Goal: Information Seeking & Learning: Learn about a topic

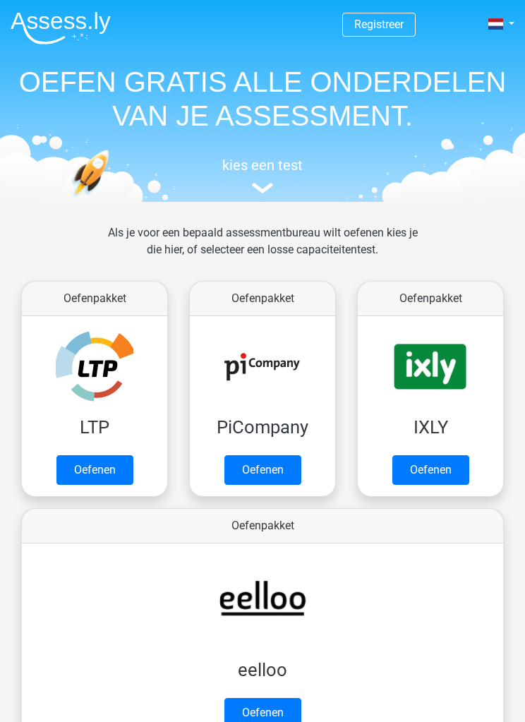
click at [104, 458] on link "Oefenen" at bounding box center [94, 470] width 77 height 30
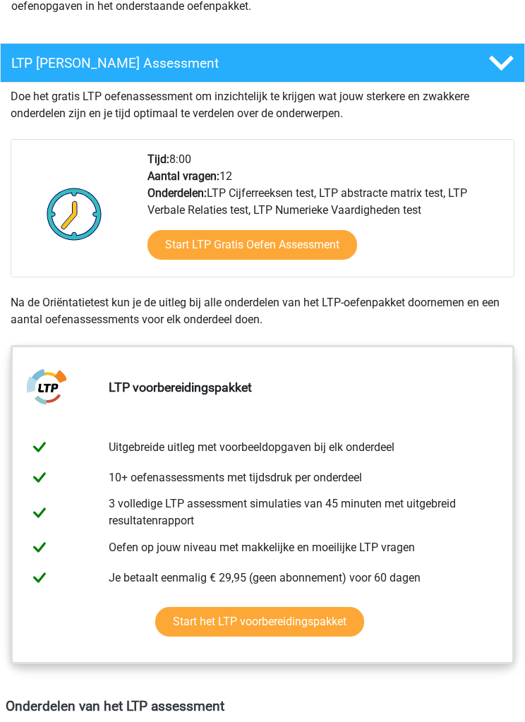
scroll to position [269, 0]
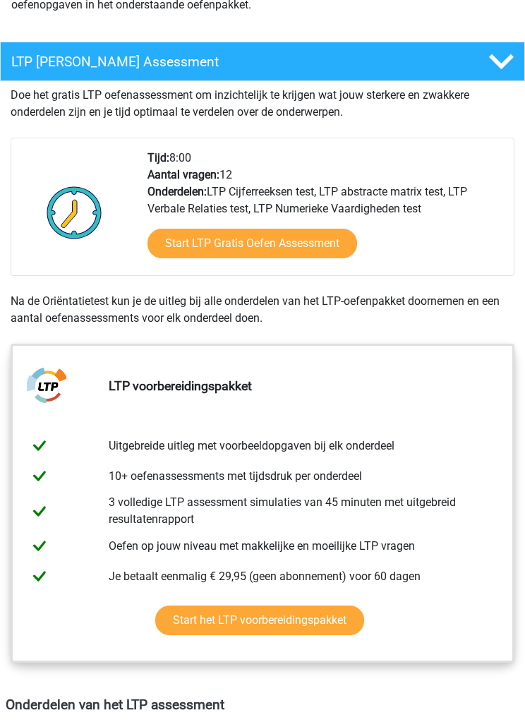
click at [311, 243] on link "Start LTP Gratis Oefen Assessment" at bounding box center [253, 244] width 210 height 30
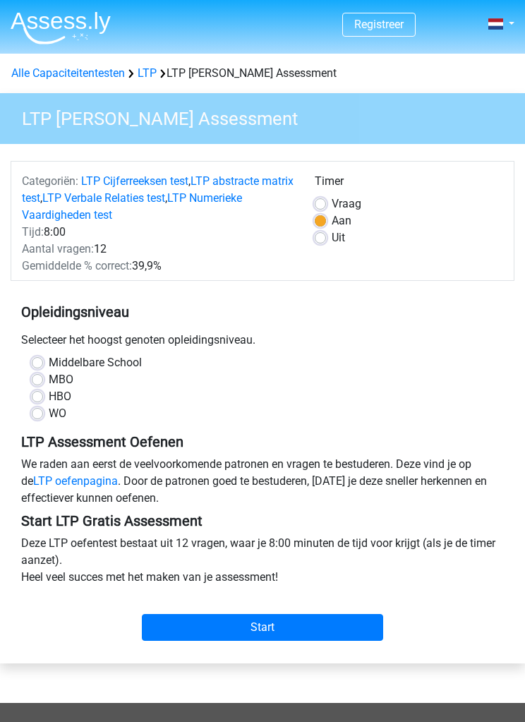
click at [49, 417] on label "WO" at bounding box center [58, 413] width 18 height 17
click at [41, 417] on input "WO" at bounding box center [37, 412] width 11 height 14
radio input "true"
click at [300, 619] on input "Start" at bounding box center [262, 627] width 241 height 27
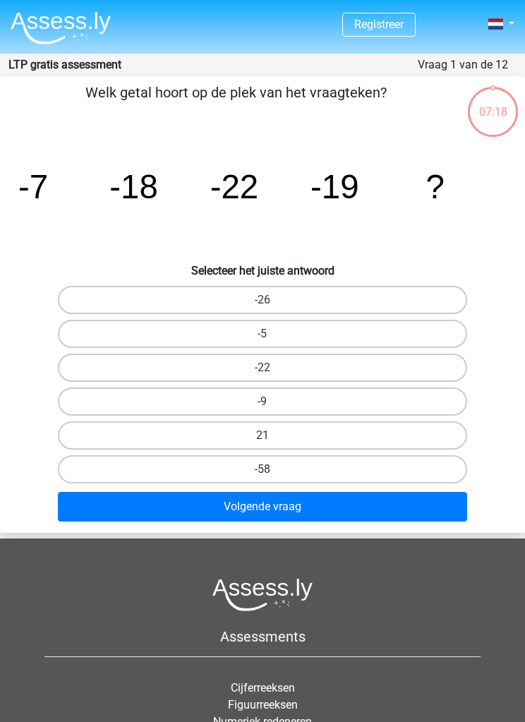
click at [452, 180] on icon "image/svg+xml -7 -18 -22 -19 ?" at bounding box center [262, 199] width 503 height 126
click at [333, 507] on button "Volgende vraag" at bounding box center [263, 507] width 410 height 30
click at [307, 329] on label "-5" at bounding box center [263, 334] width 410 height 28
click at [272, 334] on input "-5" at bounding box center [267, 338] width 9 height 9
radio input "true"
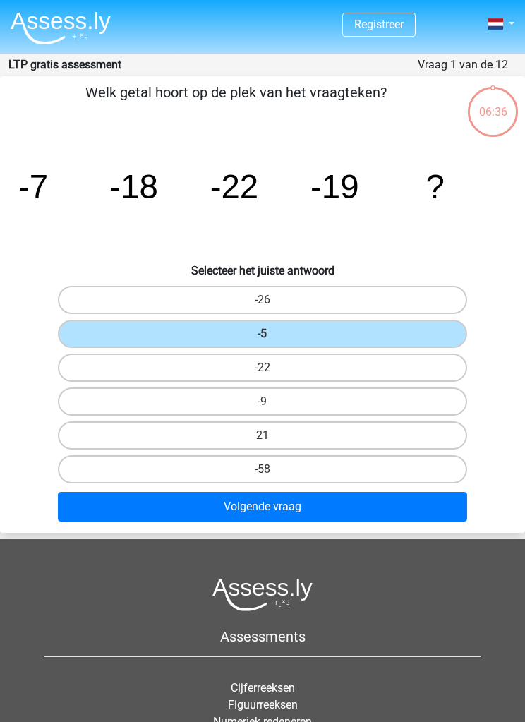
click at [324, 509] on button "Volgende vraag" at bounding box center [263, 507] width 410 height 30
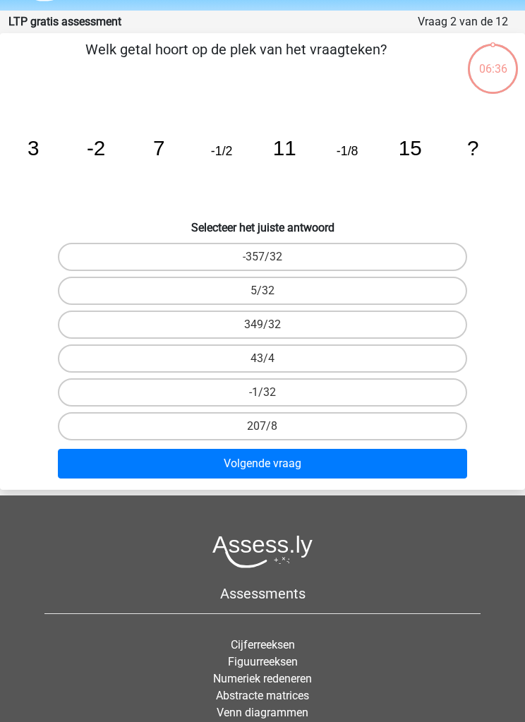
scroll to position [56, 0]
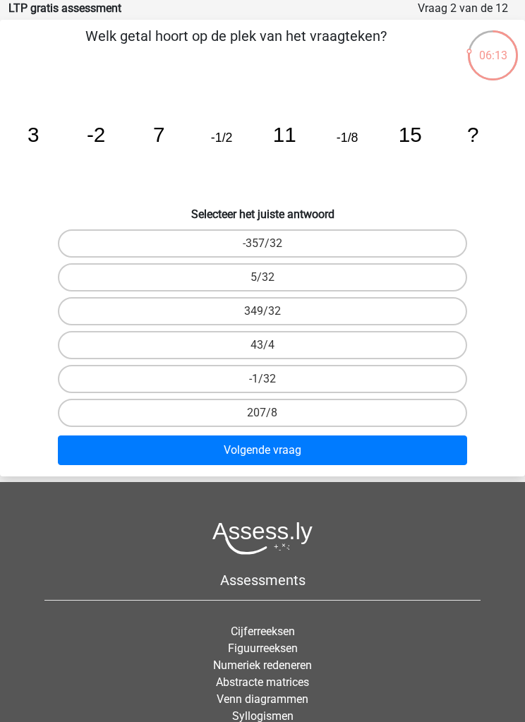
click at [335, 444] on button "Volgende vraag" at bounding box center [263, 450] width 410 height 30
click at [315, 346] on label "43/4" at bounding box center [263, 345] width 410 height 28
click at [272, 346] on input "43/4" at bounding box center [267, 349] width 9 height 9
radio input "true"
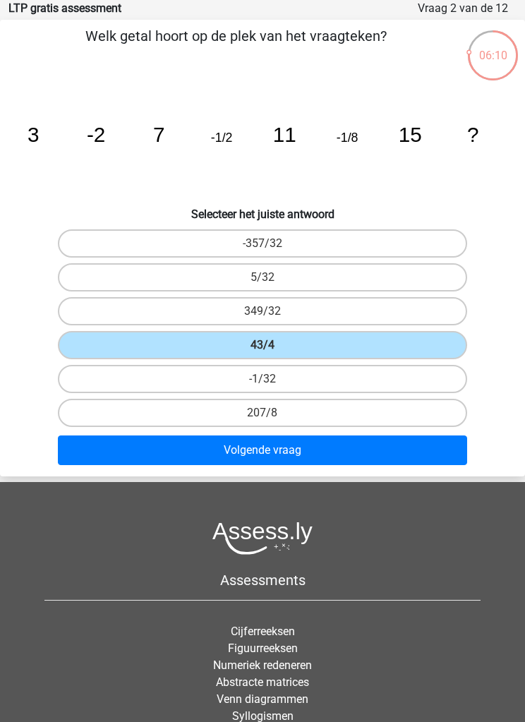
click at [317, 436] on button "Volgende vraag" at bounding box center [263, 450] width 410 height 30
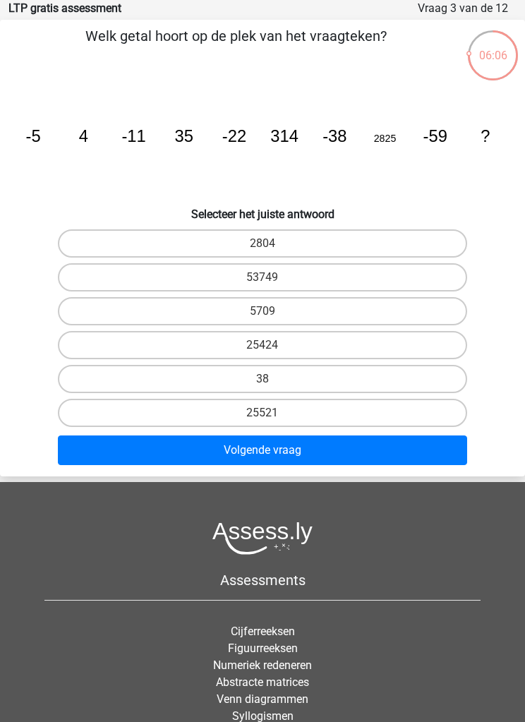
click at [318, 335] on label "25424" at bounding box center [263, 345] width 410 height 28
click at [272, 345] on input "25424" at bounding box center [267, 349] width 9 height 9
radio input "true"
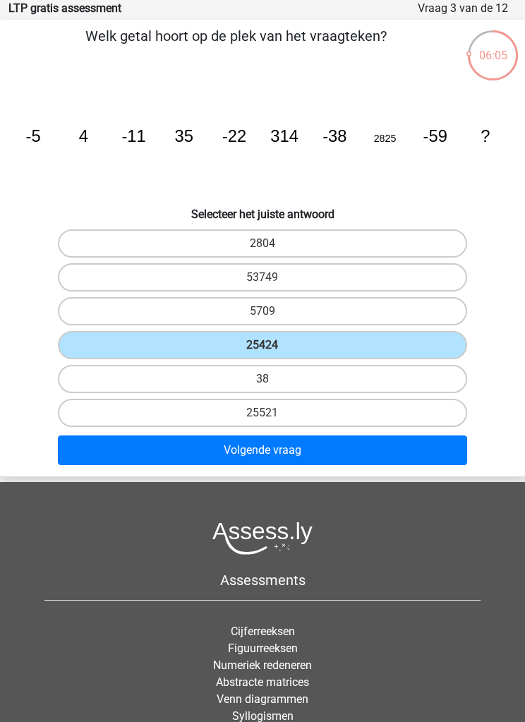
click at [322, 454] on button "Volgende vraag" at bounding box center [263, 450] width 410 height 30
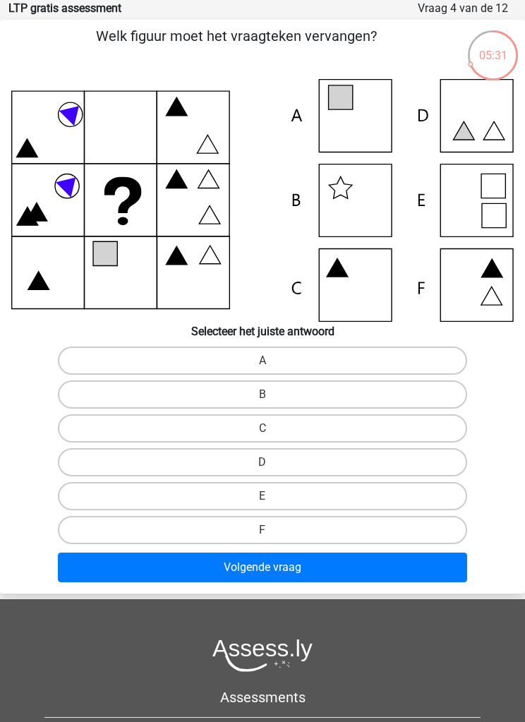
click at [486, 193] on icon at bounding box center [262, 200] width 503 height 243
click at [288, 493] on label "E" at bounding box center [263, 496] width 410 height 28
click at [272, 496] on input "E" at bounding box center [267, 500] width 9 height 9
radio input "true"
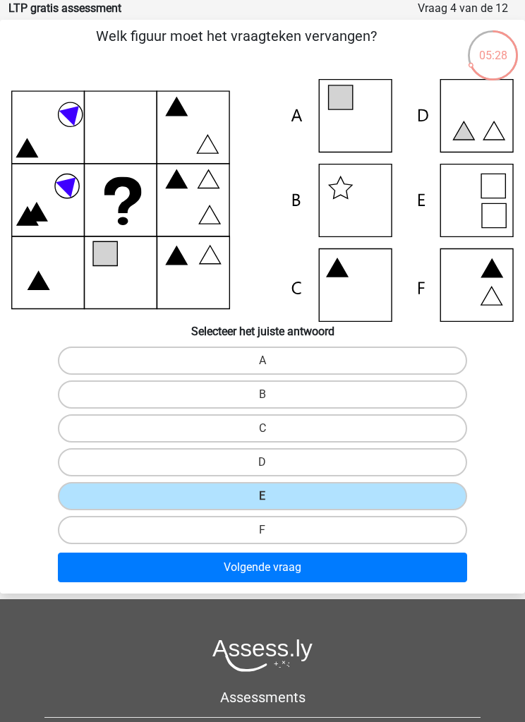
click at [306, 563] on button "Volgende vraag" at bounding box center [263, 568] width 410 height 30
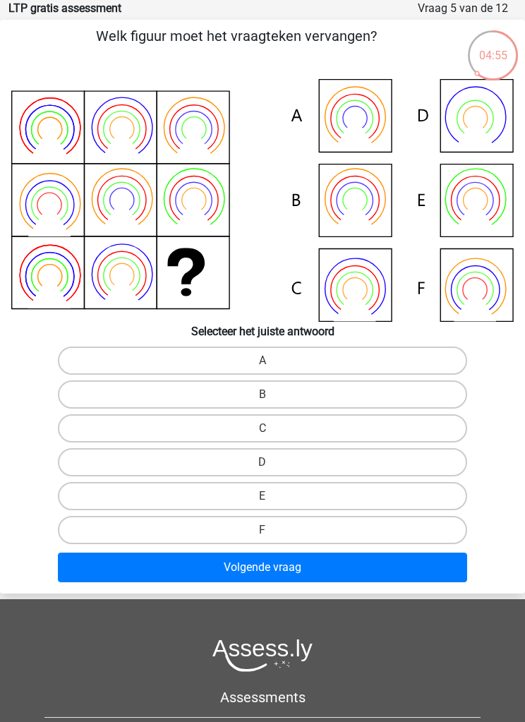
click at [372, 114] on icon at bounding box center [355, 118] width 36 height 36
click at [287, 359] on label "A" at bounding box center [263, 361] width 410 height 28
click at [272, 361] on input "A" at bounding box center [267, 365] width 9 height 9
radio input "true"
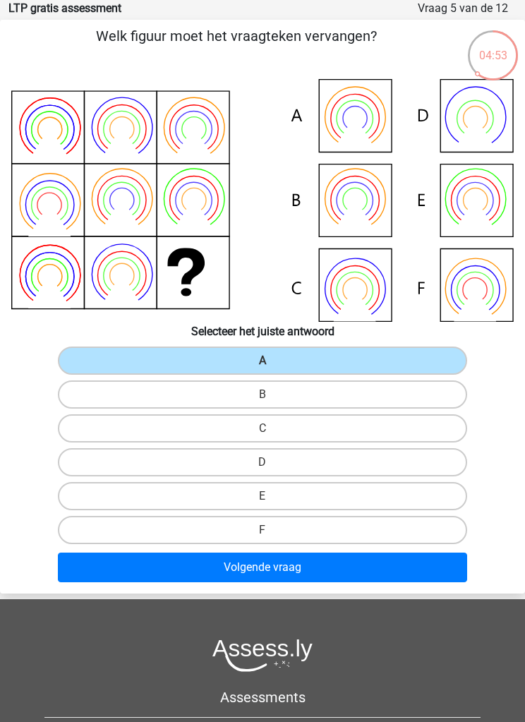
click at [297, 560] on button "Volgende vraag" at bounding box center [263, 568] width 410 height 30
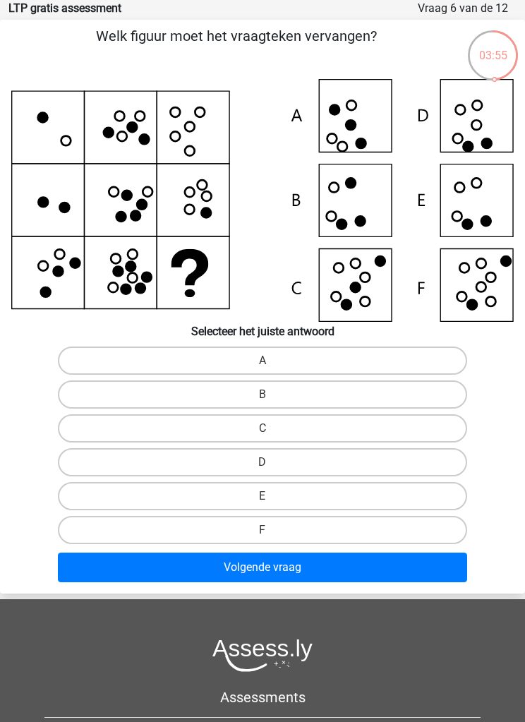
click at [279, 526] on label "F" at bounding box center [263, 530] width 410 height 28
click at [272, 530] on input "F" at bounding box center [267, 534] width 9 height 9
radio input "true"
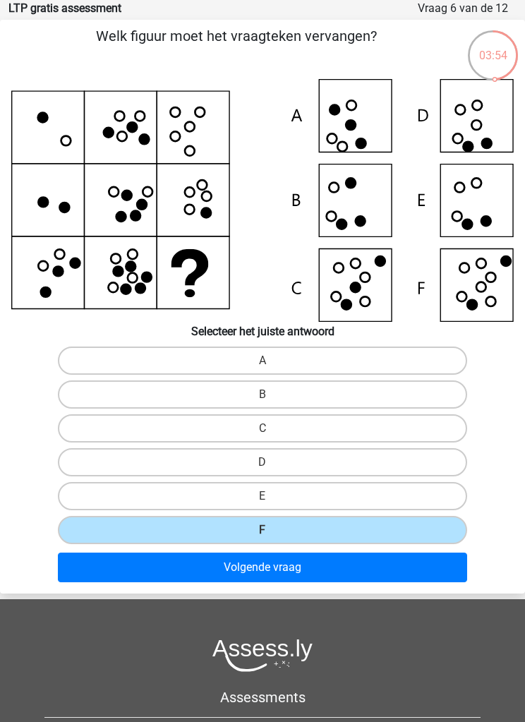
click at [308, 569] on button "Volgende vraag" at bounding box center [263, 568] width 410 height 30
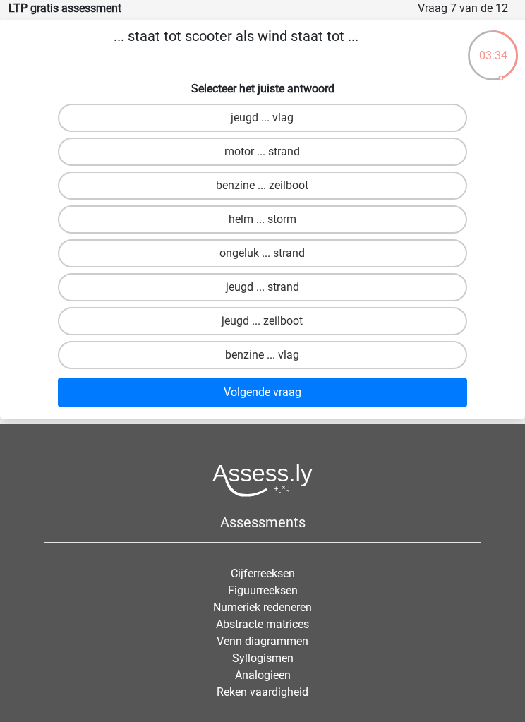
click at [303, 215] on label "helm ... storm" at bounding box center [263, 219] width 410 height 28
click at [272, 219] on input "helm ... storm" at bounding box center [267, 223] width 9 height 9
radio input "true"
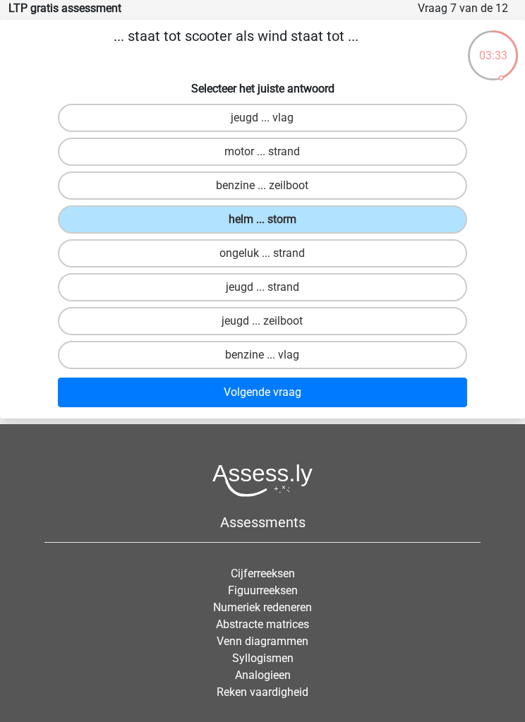
click at [317, 385] on button "Volgende vraag" at bounding box center [263, 393] width 410 height 30
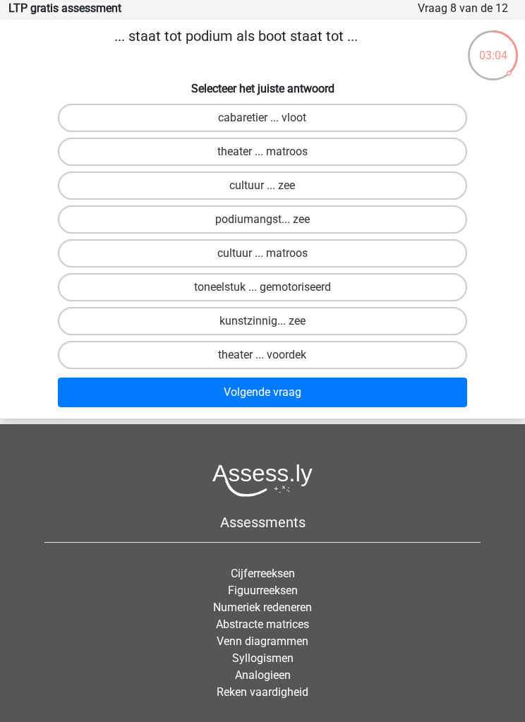
click at [340, 139] on label "theater ... matroos" at bounding box center [263, 152] width 410 height 28
click at [272, 152] on input "theater ... matroos" at bounding box center [267, 156] width 9 height 9
radio input "true"
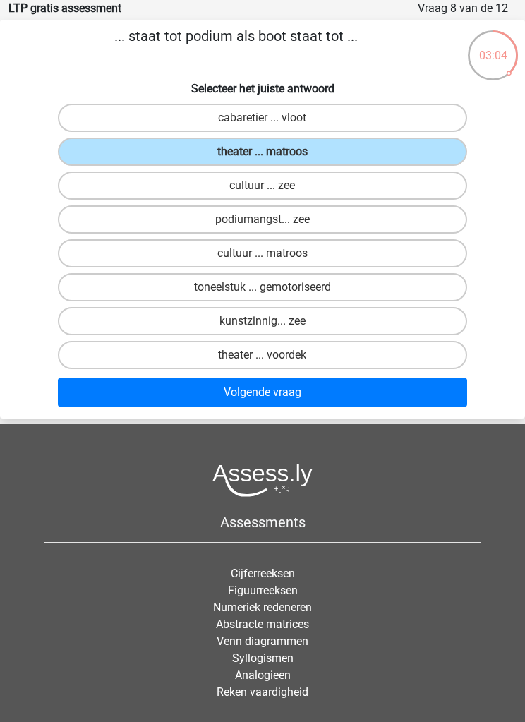
click at [340, 386] on button "Volgende vraag" at bounding box center [263, 393] width 410 height 30
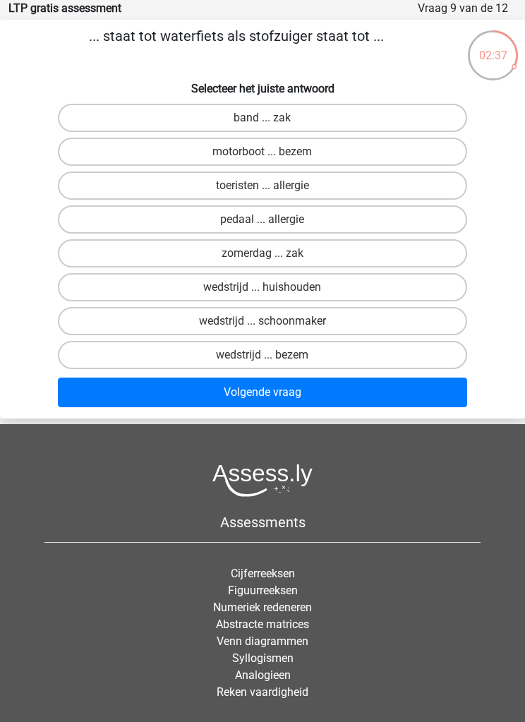
click at [339, 146] on label "motorboot ... bezem" at bounding box center [263, 152] width 410 height 28
click at [272, 152] on input "motorboot ... bezem" at bounding box center [267, 156] width 9 height 9
radio input "true"
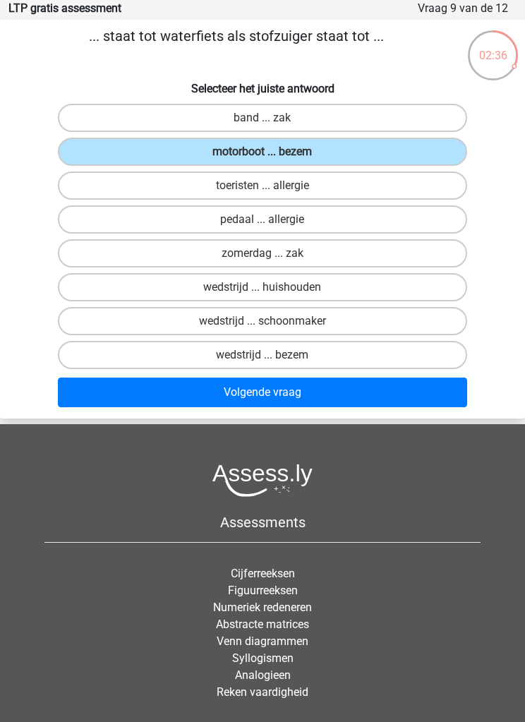
click at [312, 395] on button "Volgende vraag" at bounding box center [263, 393] width 410 height 30
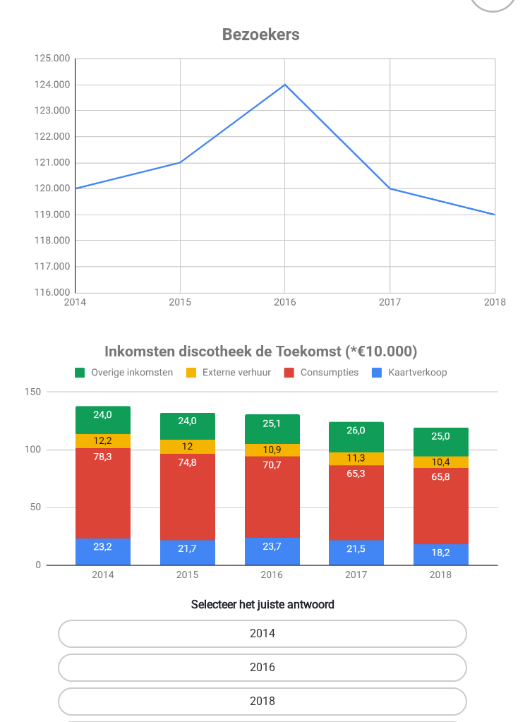
scroll to position [125, 0]
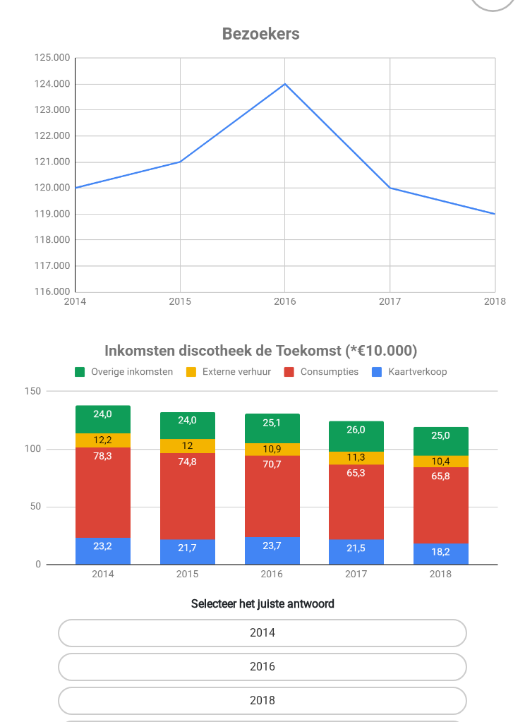
click at [315, 630] on label "2014" at bounding box center [263, 633] width 410 height 28
click at [272, 633] on input "2014" at bounding box center [267, 637] width 9 height 9
radio input "true"
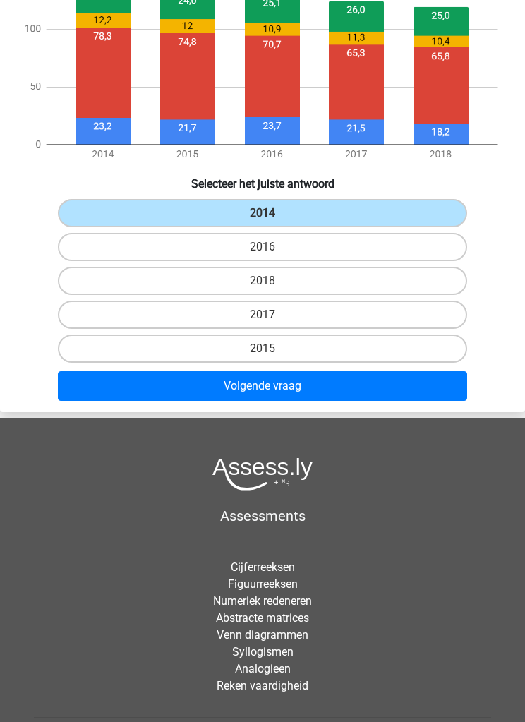
scroll to position [529, 0]
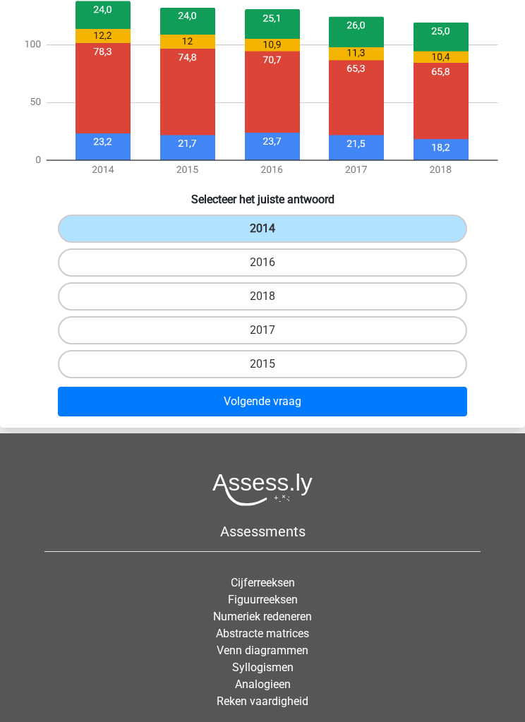
click at [356, 395] on button "Volgende vraag" at bounding box center [263, 402] width 410 height 30
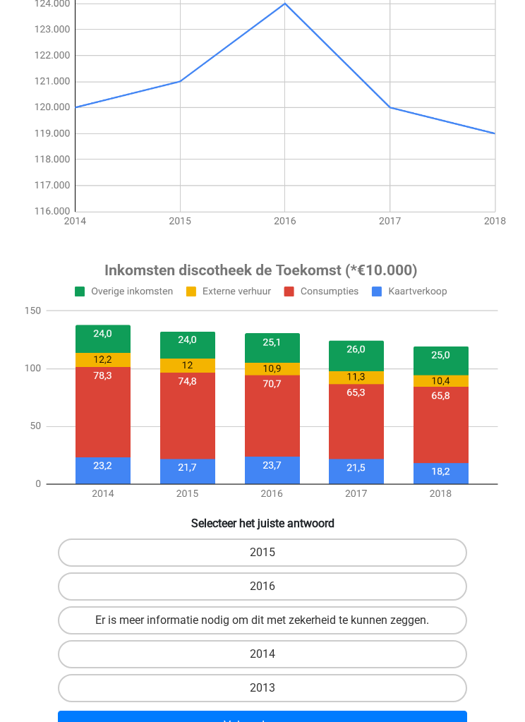
scroll to position [209, 0]
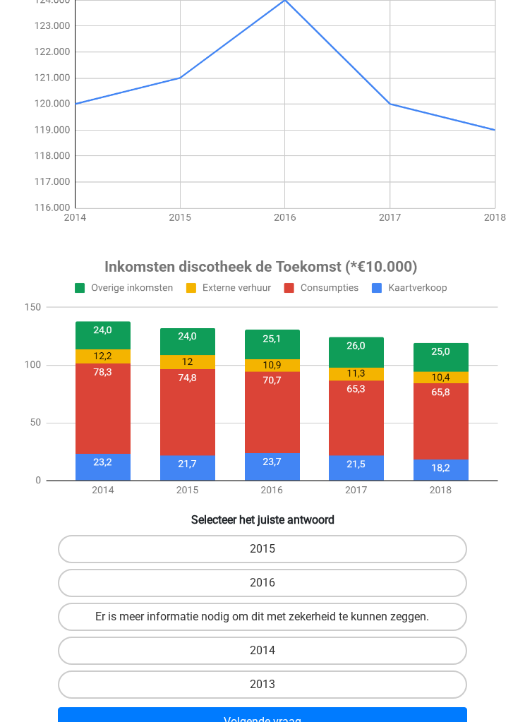
click at [397, 611] on label "Er is meer informatie nodig om dit met zekerheid te kunnen zeggen." at bounding box center [263, 617] width 410 height 28
click at [272, 617] on input "Er is meer informatie nodig om dit met zekerheid te kunnen zeggen." at bounding box center [267, 621] width 9 height 9
radio input "true"
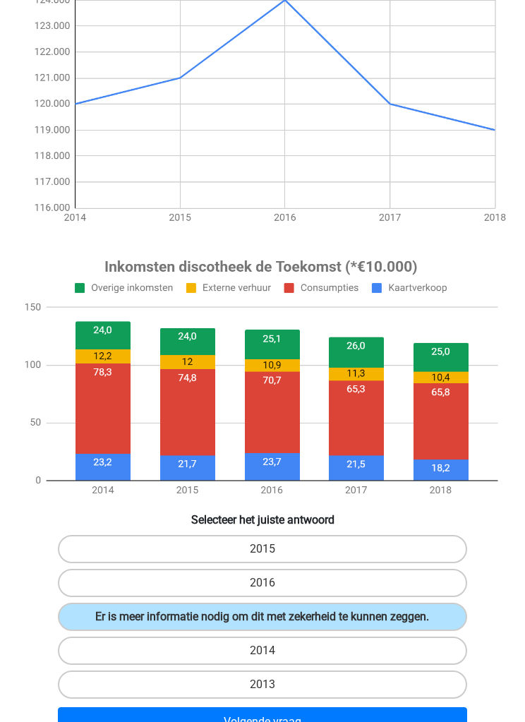
click at [377, 718] on button "Volgende vraag" at bounding box center [263, 722] width 410 height 30
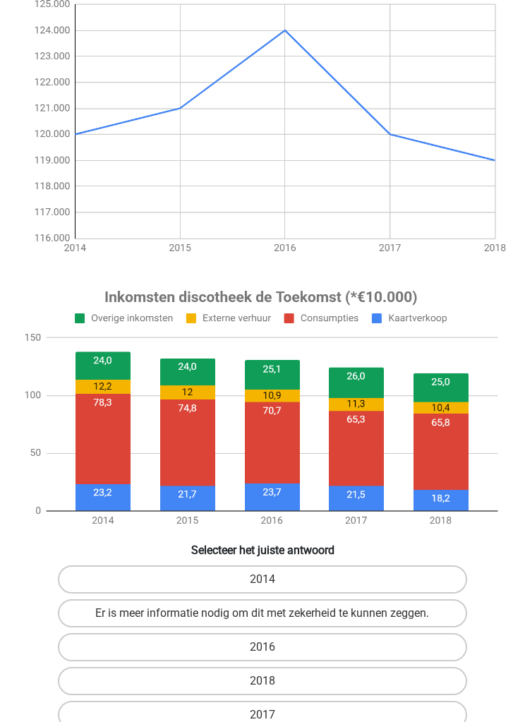
scroll to position [181, 0]
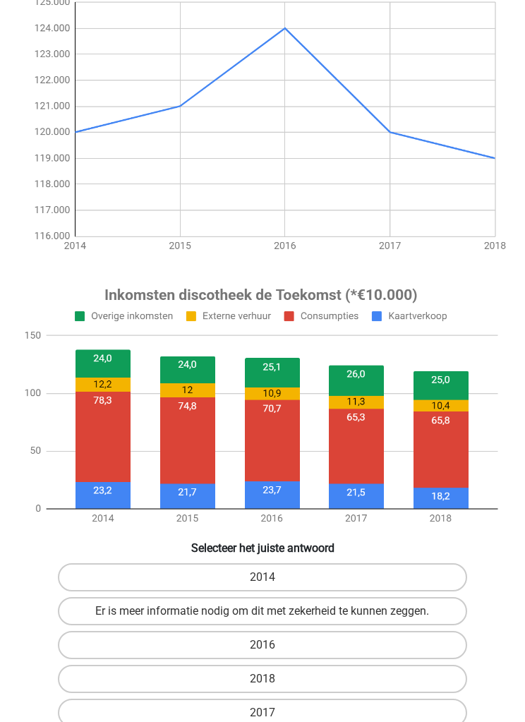
click at [379, 572] on label "2014" at bounding box center [263, 577] width 410 height 28
click at [272, 577] on input "2014" at bounding box center [267, 581] width 9 height 9
radio input "true"
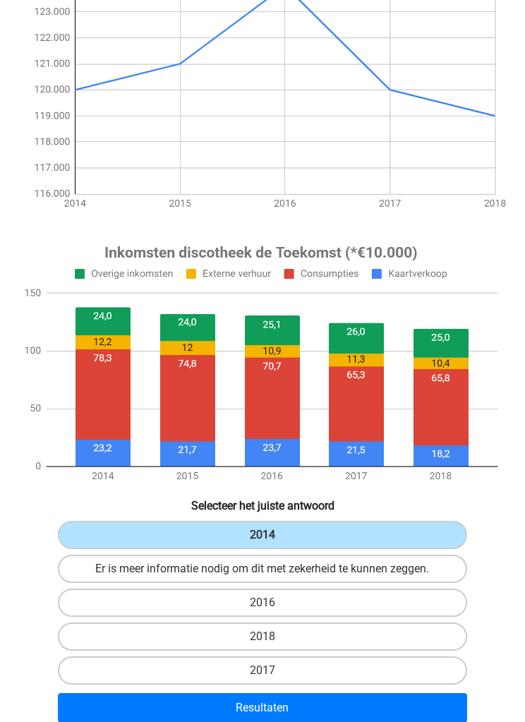
scroll to position [236, 0]
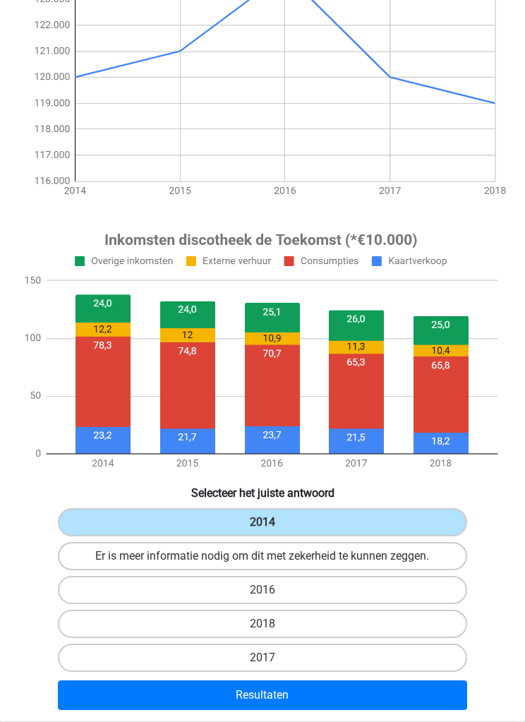
click at [344, 697] on button "Resultaten" at bounding box center [263, 695] width 410 height 30
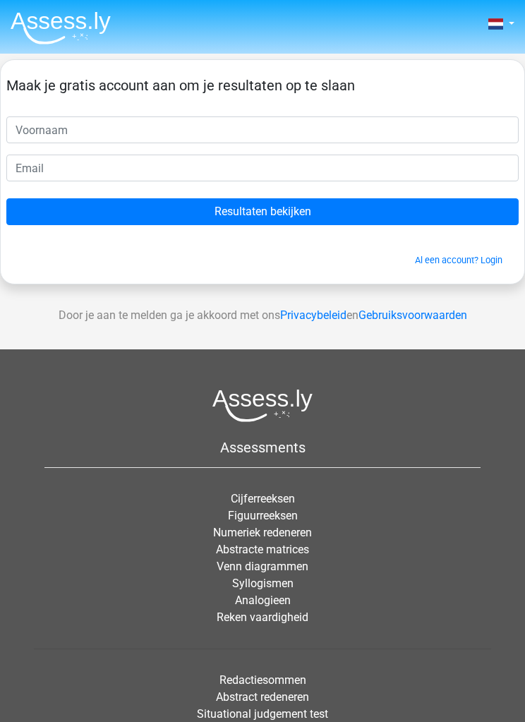
click at [357, 128] on input "text" at bounding box center [262, 129] width 512 height 27
type input "Marjole"
type input "Marjolein"
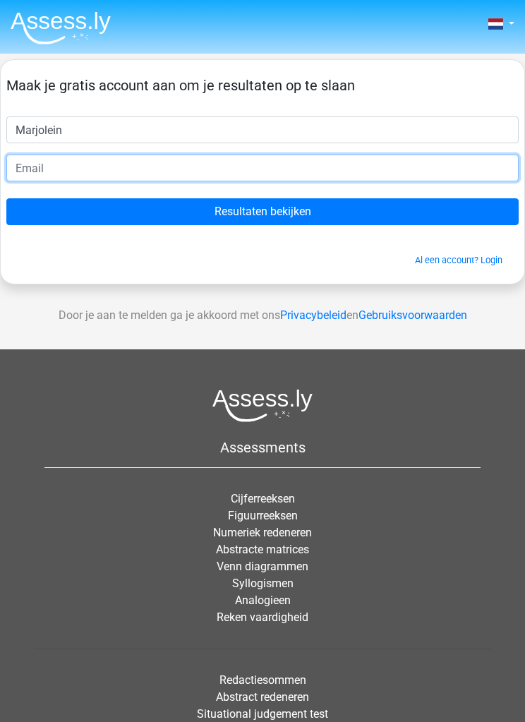
click at [160, 172] on input "email" at bounding box center [262, 168] width 512 height 27
type input "marjolein.debremme@gmail.com"
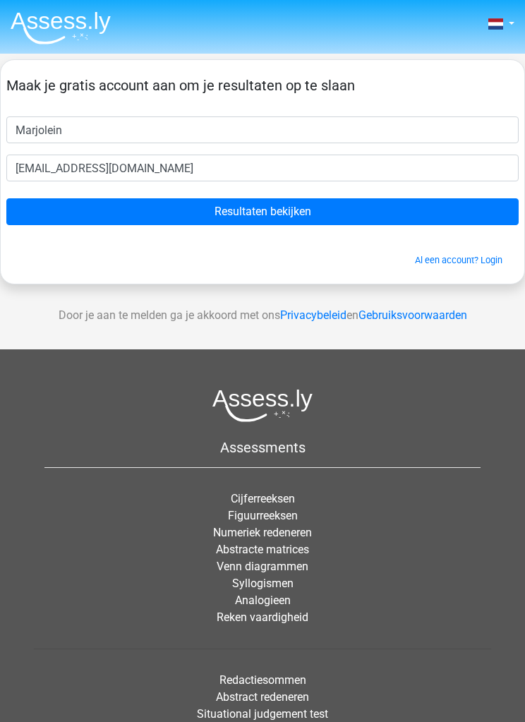
click at [364, 205] on input "Resultaten bekijken" at bounding box center [262, 211] width 512 height 27
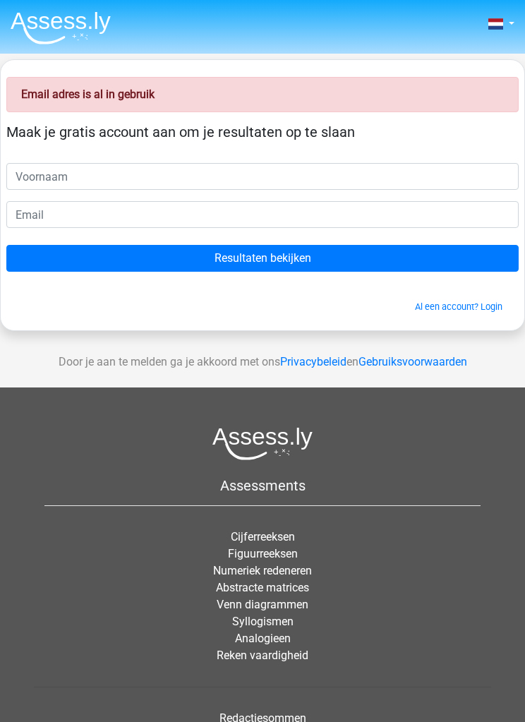
click at [497, 304] on link "Al een account? Login" at bounding box center [459, 306] width 88 height 11
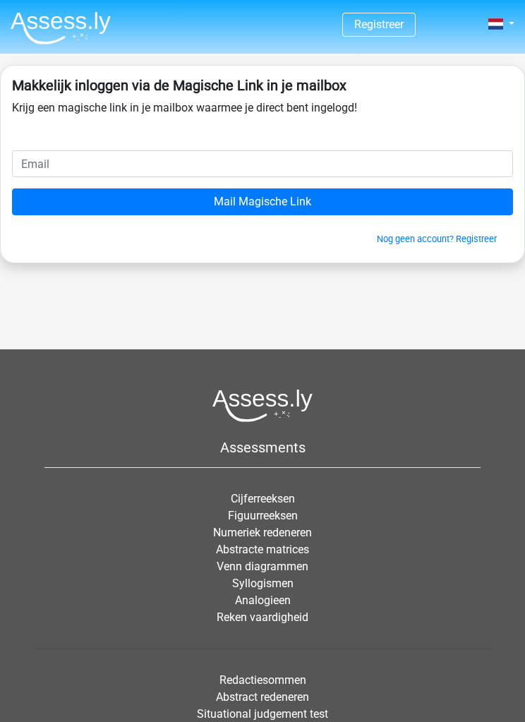
click at [245, 163] on input "email" at bounding box center [262, 163] width 501 height 27
type input "marjolein.debremme@gmail.com"
click at [342, 195] on input "Mail Magische Link" at bounding box center [262, 201] width 501 height 27
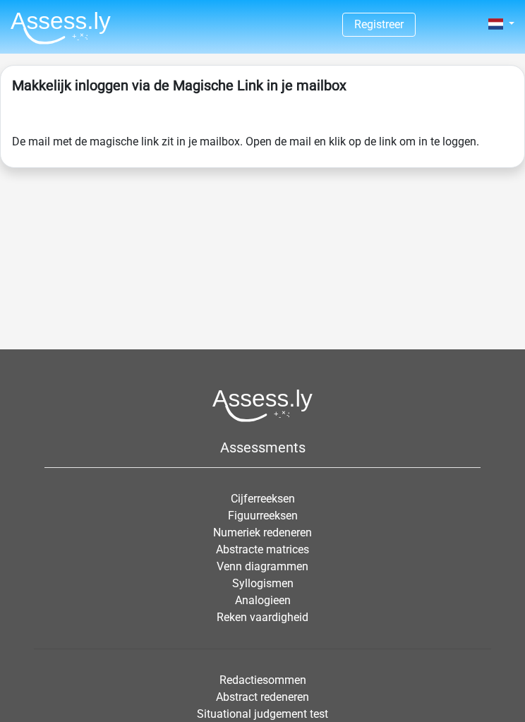
click at [452, 150] on form "De mail met de magische link zit in je mailbox. Open de mail en klik op de link…" at bounding box center [262, 141] width 501 height 17
click at [83, 23] on img at bounding box center [61, 27] width 100 height 33
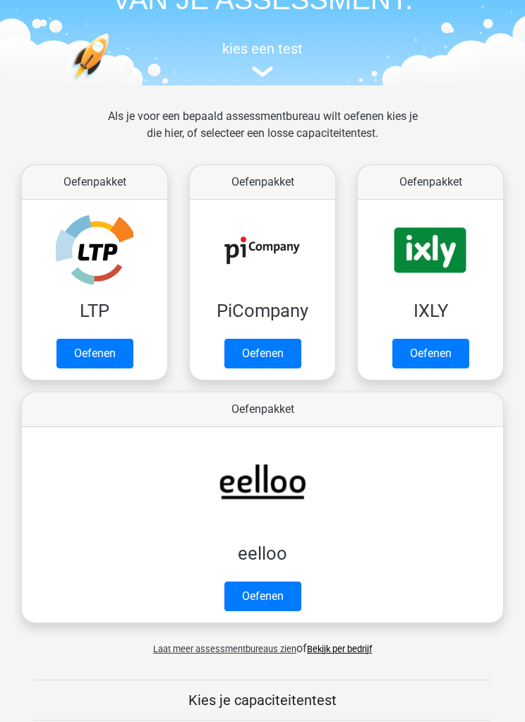
scroll to position [116, 0]
click at [450, 351] on link "Oefenen" at bounding box center [430, 354] width 77 height 30
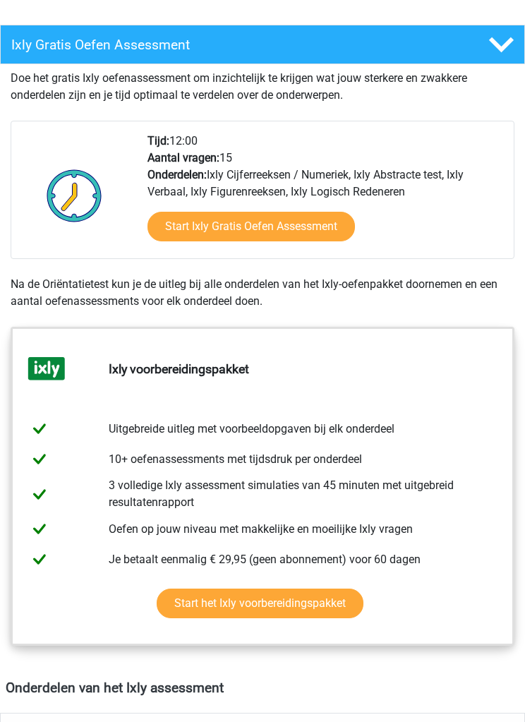
scroll to position [277, 0]
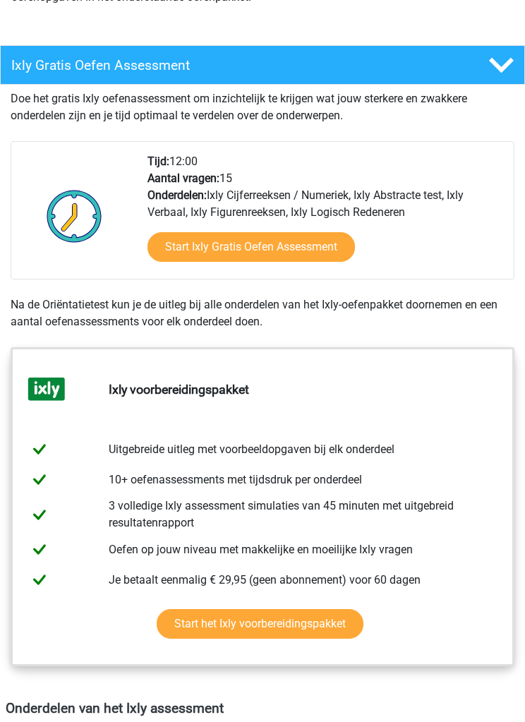
click at [304, 248] on link "Start Ixly Gratis Oefen Assessment" at bounding box center [252, 247] width 208 height 30
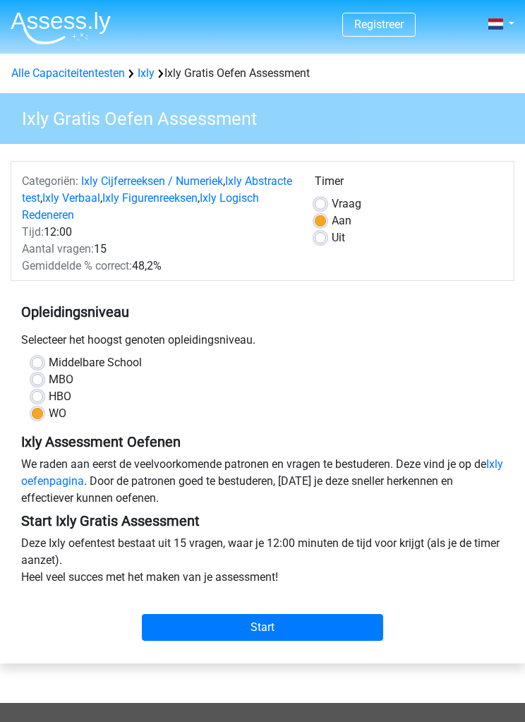
click at [306, 627] on input "Start" at bounding box center [262, 627] width 241 height 27
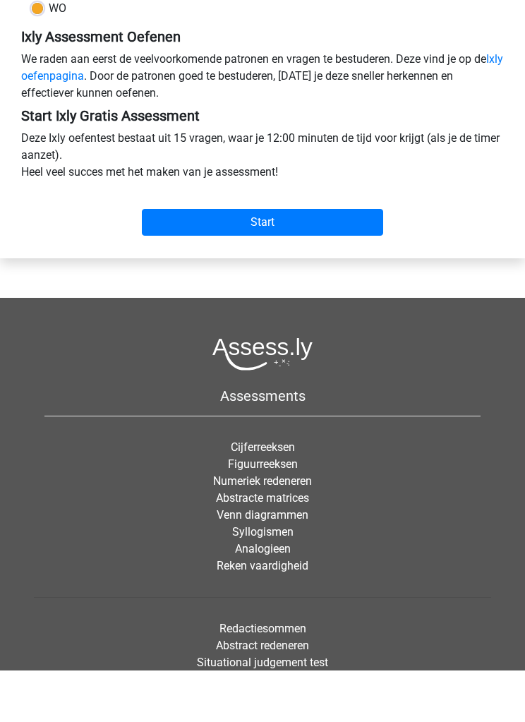
scroll to position [579, 0]
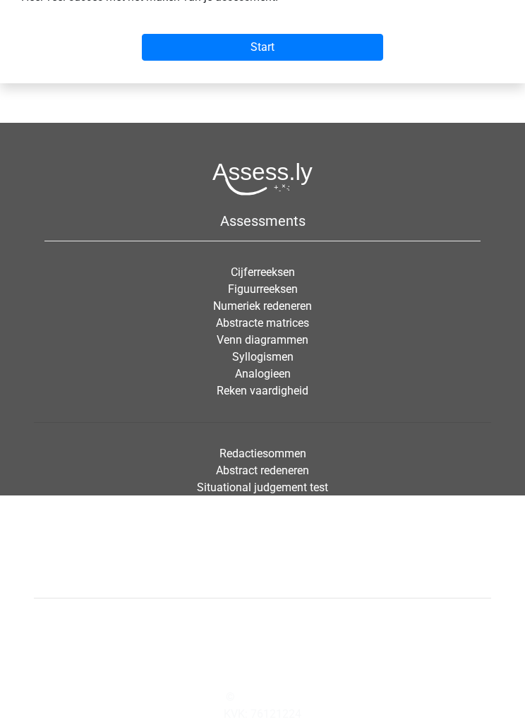
click at [303, 325] on link "Abstracte matrices" at bounding box center [262, 323] width 93 height 13
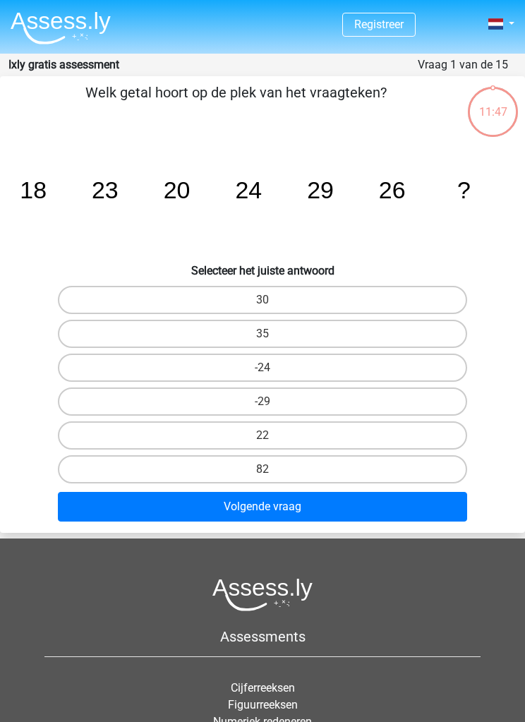
click at [469, 184] on tspan "?" at bounding box center [463, 189] width 13 height 27
click at [510, 108] on div "11:46" at bounding box center [493, 102] width 53 height 35
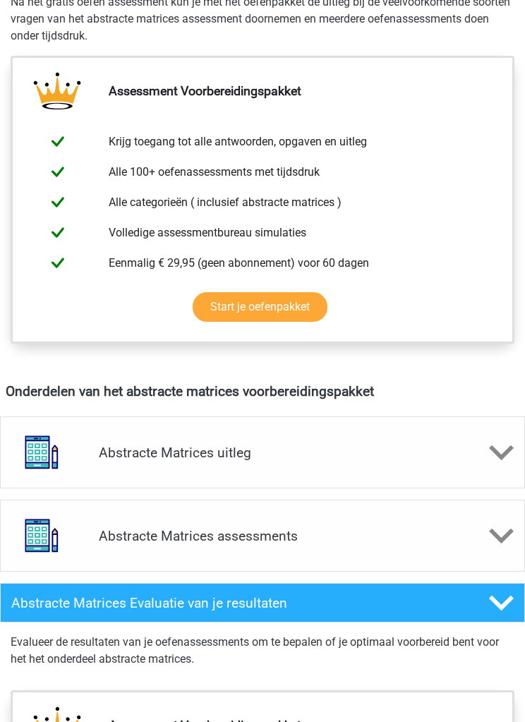
scroll to position [583, 0]
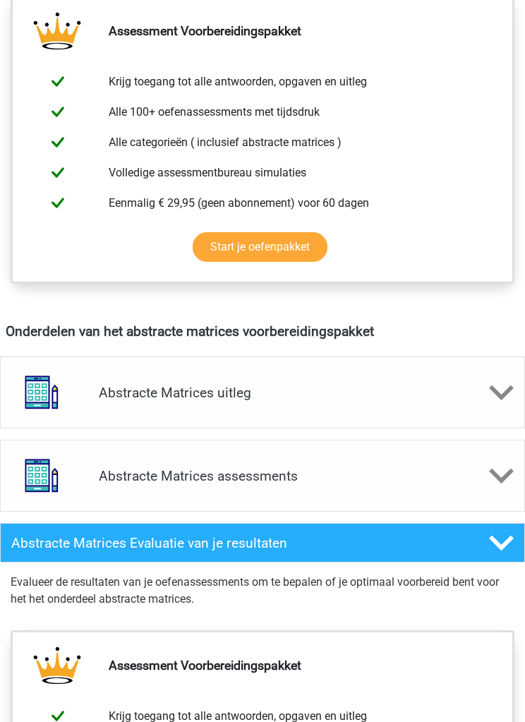
click at [496, 391] on polygon at bounding box center [501, 393] width 25 height 16
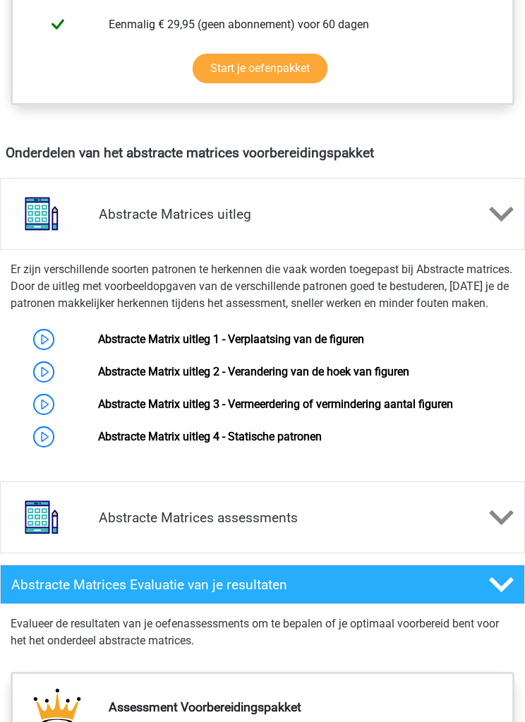
scroll to position [774, 0]
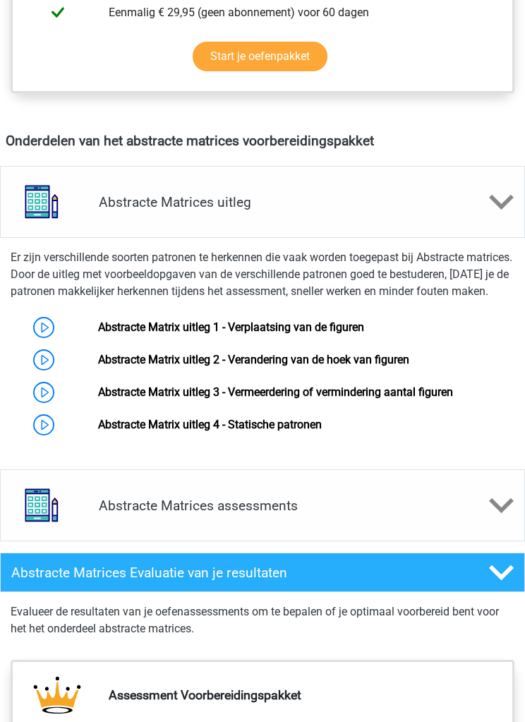
click at [495, 517] on icon at bounding box center [501, 505] width 25 height 25
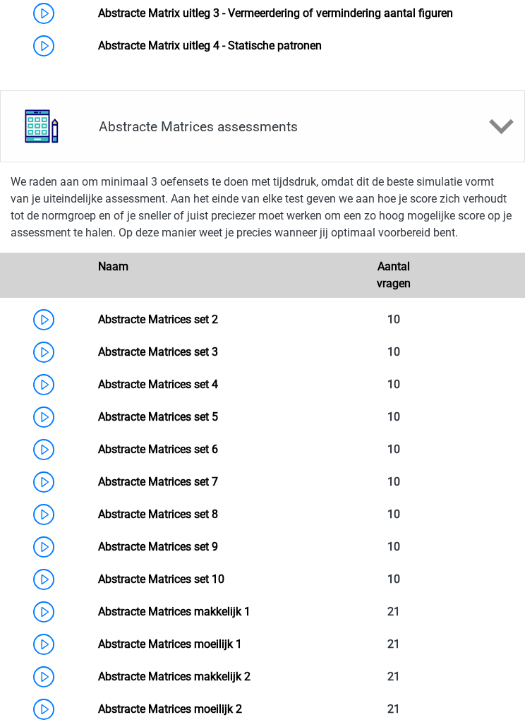
scroll to position [1153, 0]
click at [209, 326] on link "Abstracte Matrices set 2" at bounding box center [158, 319] width 120 height 13
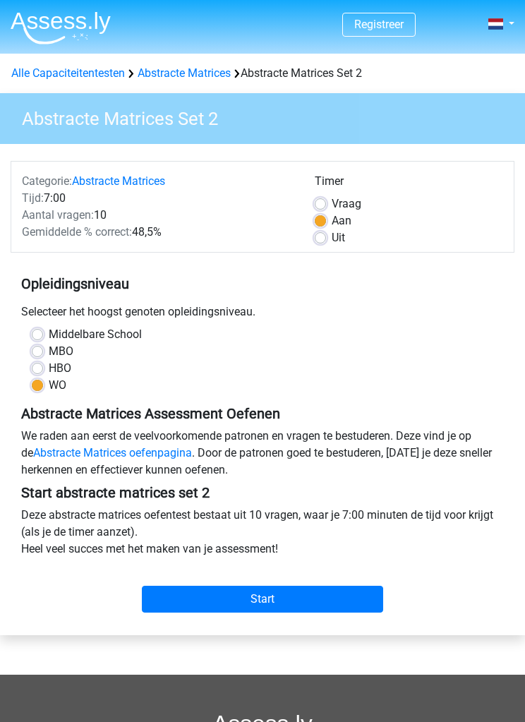
click at [315, 598] on input "Start" at bounding box center [262, 599] width 241 height 27
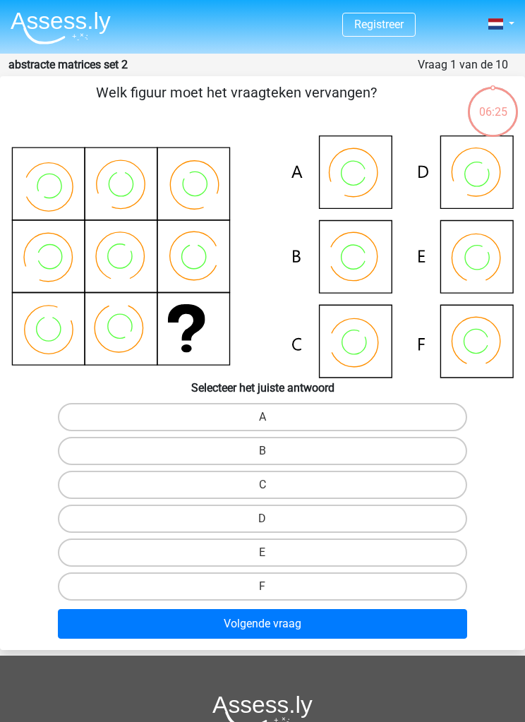
click at [476, 344] on icon at bounding box center [262, 257] width 503 height 243
click at [312, 591] on label "F" at bounding box center [263, 586] width 410 height 28
click at [272, 591] on input "F" at bounding box center [267, 591] width 9 height 9
radio input "true"
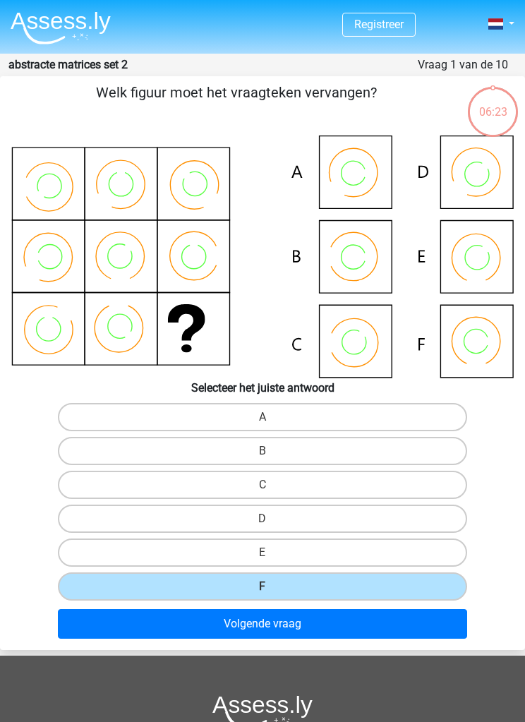
click at [313, 621] on button "Volgende vraag" at bounding box center [263, 624] width 410 height 30
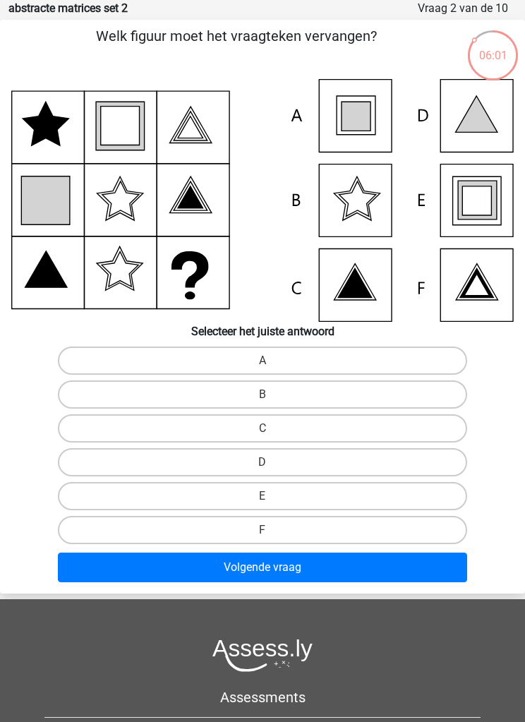
scroll to position [56, 0]
